Goal: Find specific page/section: Find specific page/section

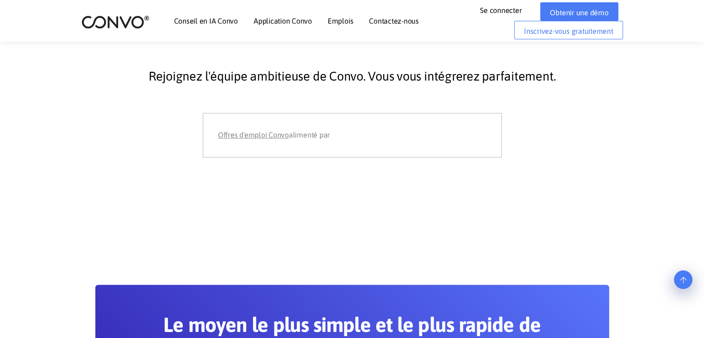
scroll to position [76, 0]
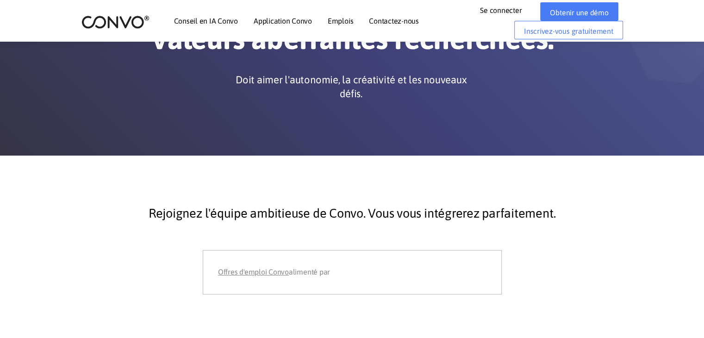
click at [355, 265] on div "Offres d'emploi Convo alimenté par" at bounding box center [352, 272] width 268 height 14
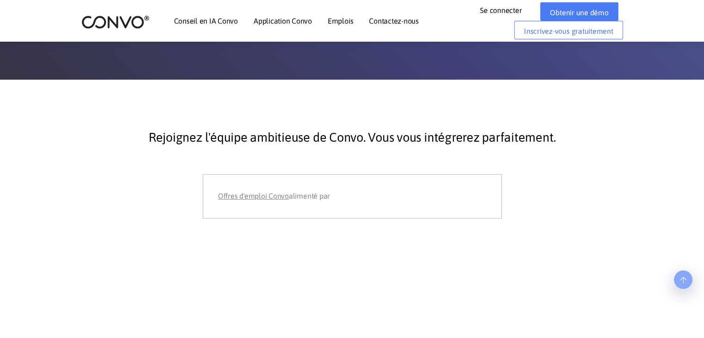
scroll to position [201, 0]
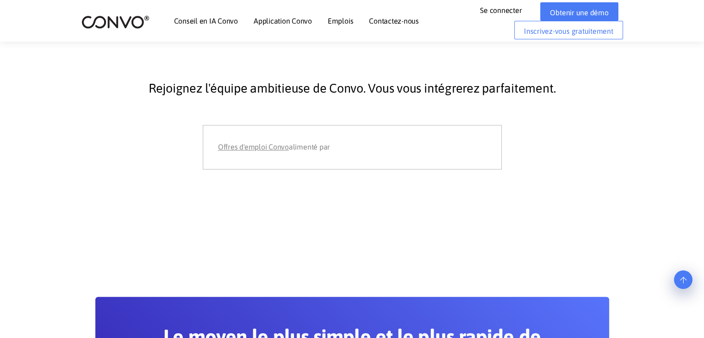
click at [264, 147] on font "Offres d'emploi Convo" at bounding box center [253, 147] width 71 height 8
click at [231, 225] on section "Rejoignez l'équipe ambitieuse de Convo. Vous vous intégrerez parfaitement. Offr…" at bounding box center [352, 128] width 704 height 195
